Goal: Ask a question: Seek information or help from site administrators or community

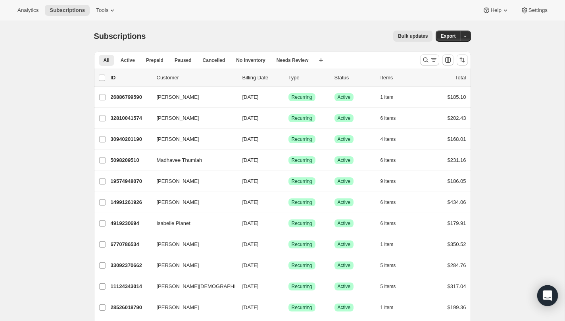
click at [543, 294] on icon "Open Intercom Messenger" at bounding box center [547, 295] width 10 height 10
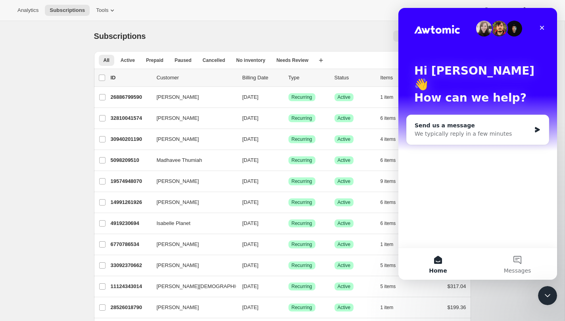
click at [491, 121] on div "Send us a message" at bounding box center [472, 125] width 116 height 8
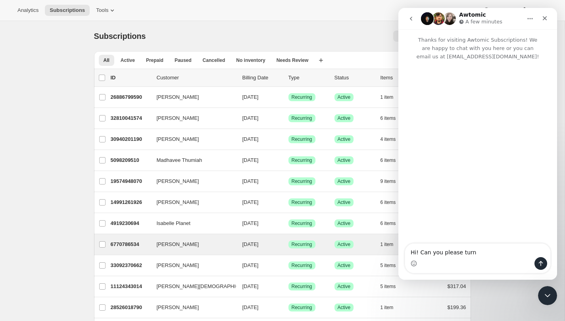
type textarea "Hi! Can you please turn"
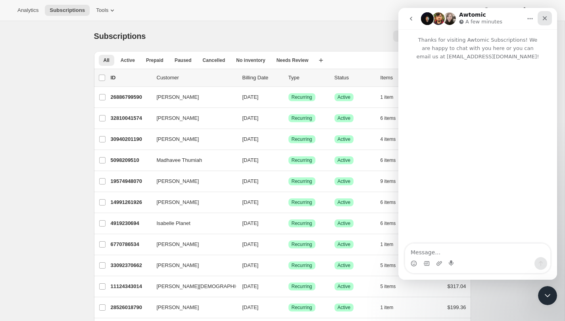
click at [544, 14] on div "Close" at bounding box center [544, 18] width 14 height 14
